Goal: Transaction & Acquisition: Purchase product/service

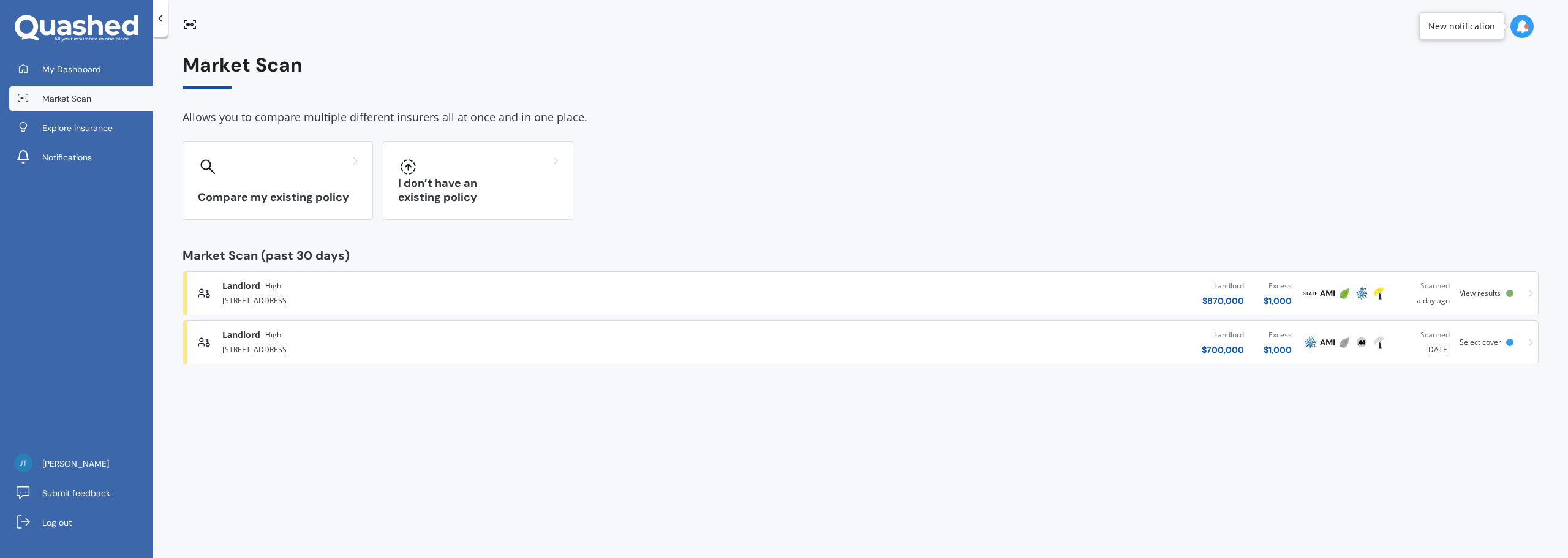
click at [898, 301] on div "Landlord $ 870,000 Excess $ 1,000" at bounding box center [1025, 294] width 552 height 37
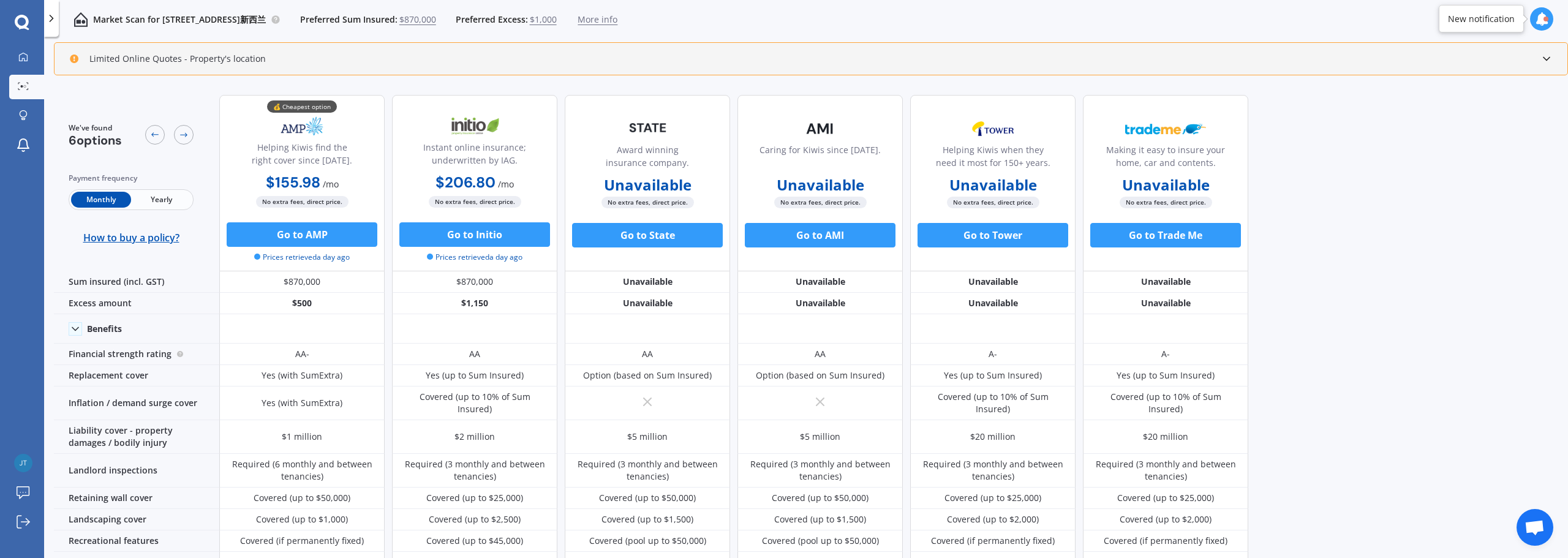
click at [166, 205] on span "Yearly" at bounding box center [161, 199] width 60 height 16
click at [1105, 21] on div "Market Scan for [STREET_ADDRESS]新西兰 Preferred Sum Insured: $870,000 Preferred E…" at bounding box center [805, 19] width 1524 height 39
click at [1467, 212] on div "We've found 6 options Payment frequency Monthly Yearly How to buy a policy? 💰 C…" at bounding box center [810, 323] width 1514 height 475
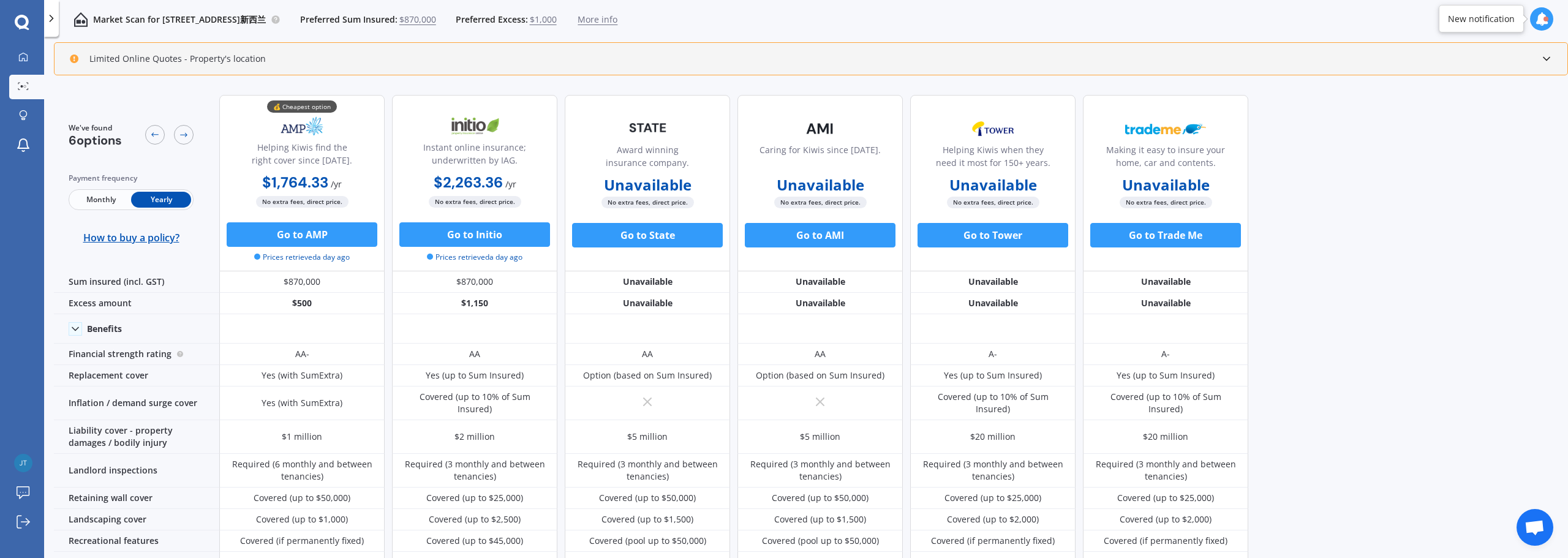
click at [1467, 212] on div "We've found 6 options Payment frequency Monthly Yearly How to buy a policy? 💰 C…" at bounding box center [810, 323] width 1514 height 475
click at [313, 242] on button "Go to AMP" at bounding box center [302, 234] width 151 height 24
